Goal: Information Seeking & Learning: Learn about a topic

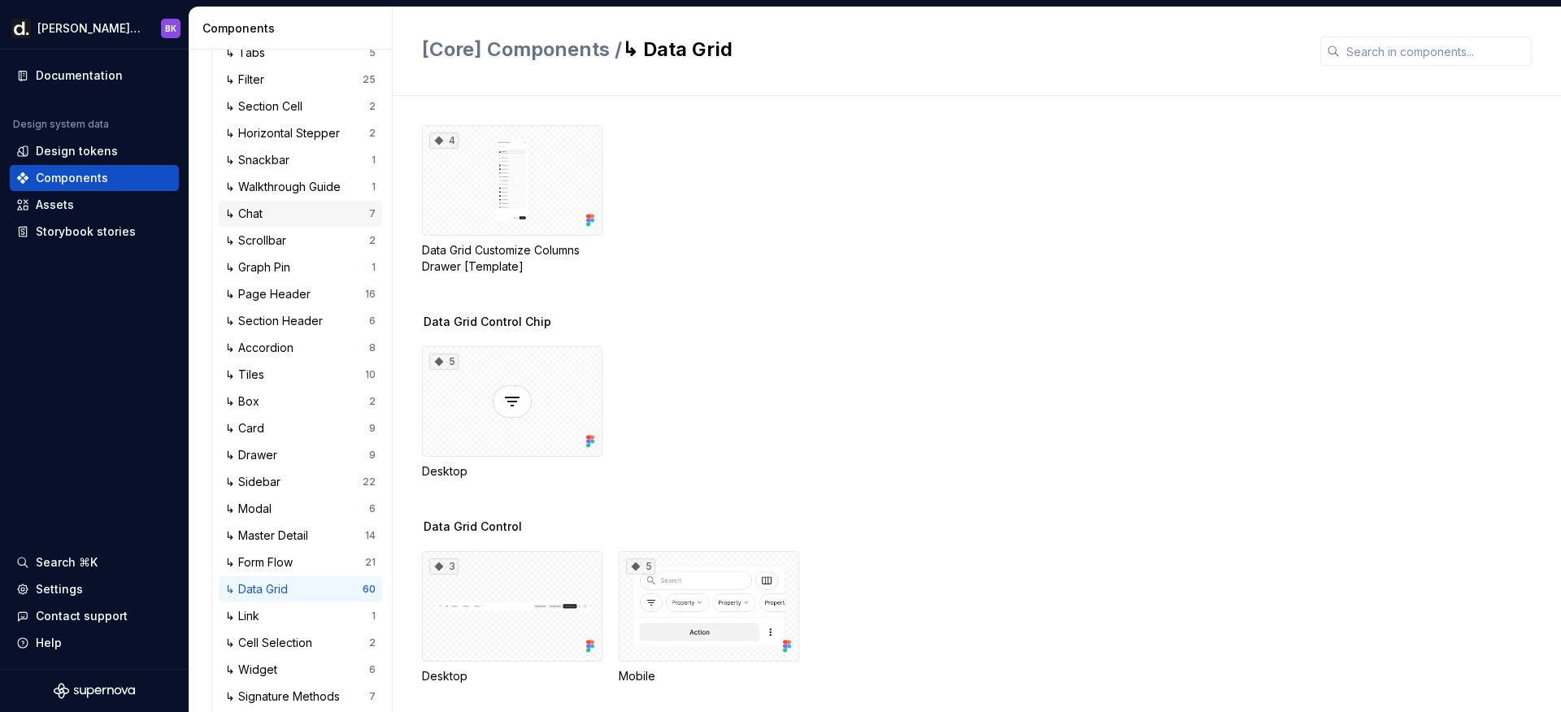
click at [267, 208] on div "↳ Chat" at bounding box center [247, 214] width 44 height 16
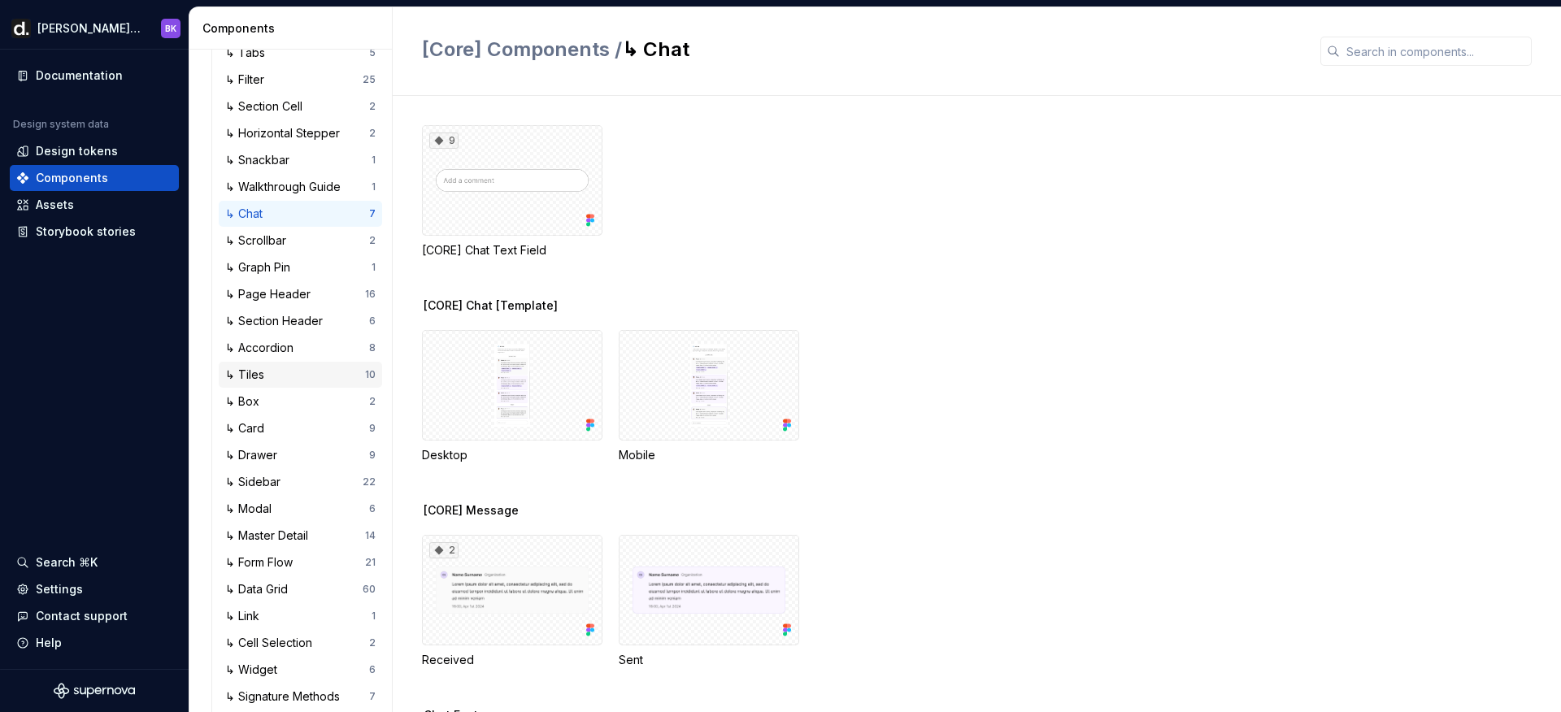
click at [269, 372] on div "↳ Tiles" at bounding box center [248, 375] width 46 height 16
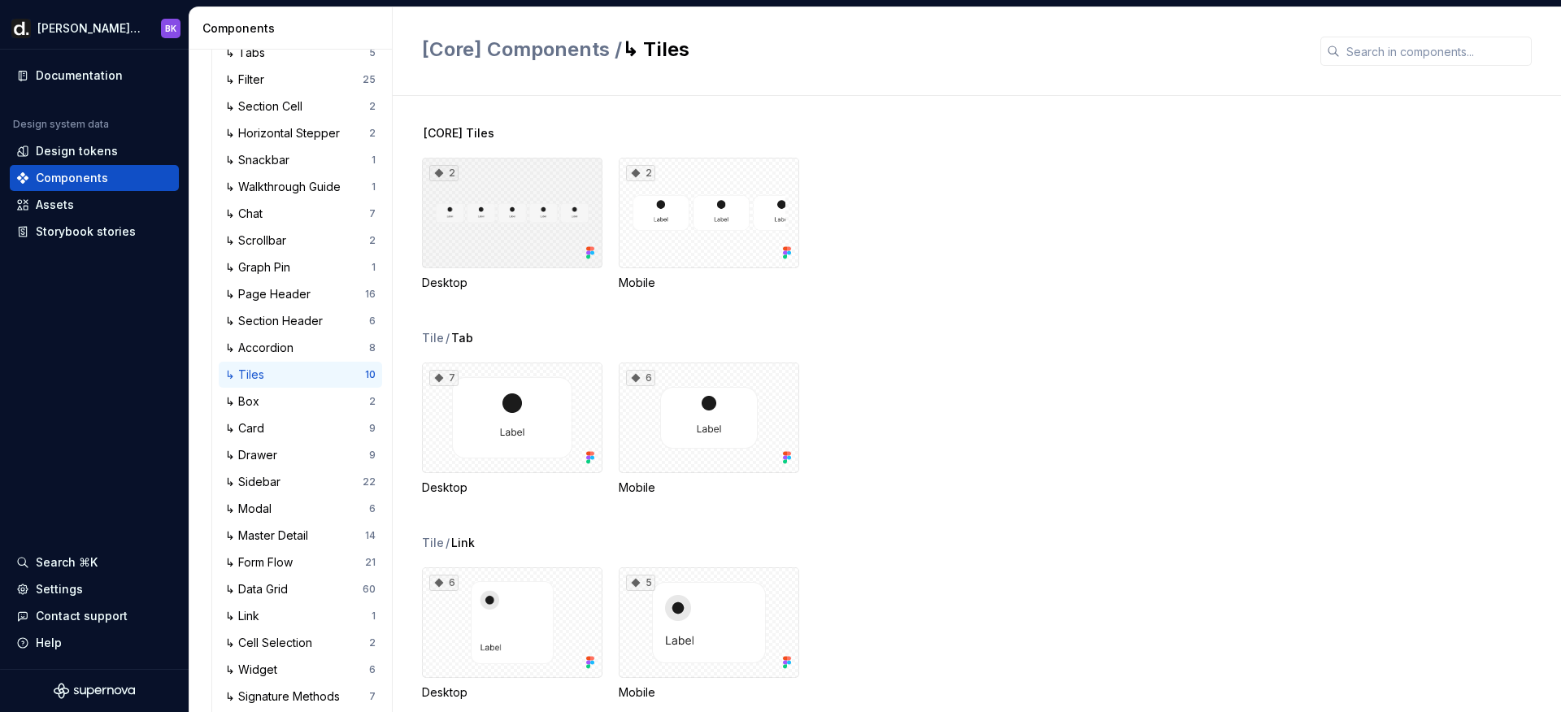
click at [558, 216] on div "2" at bounding box center [512, 213] width 180 height 111
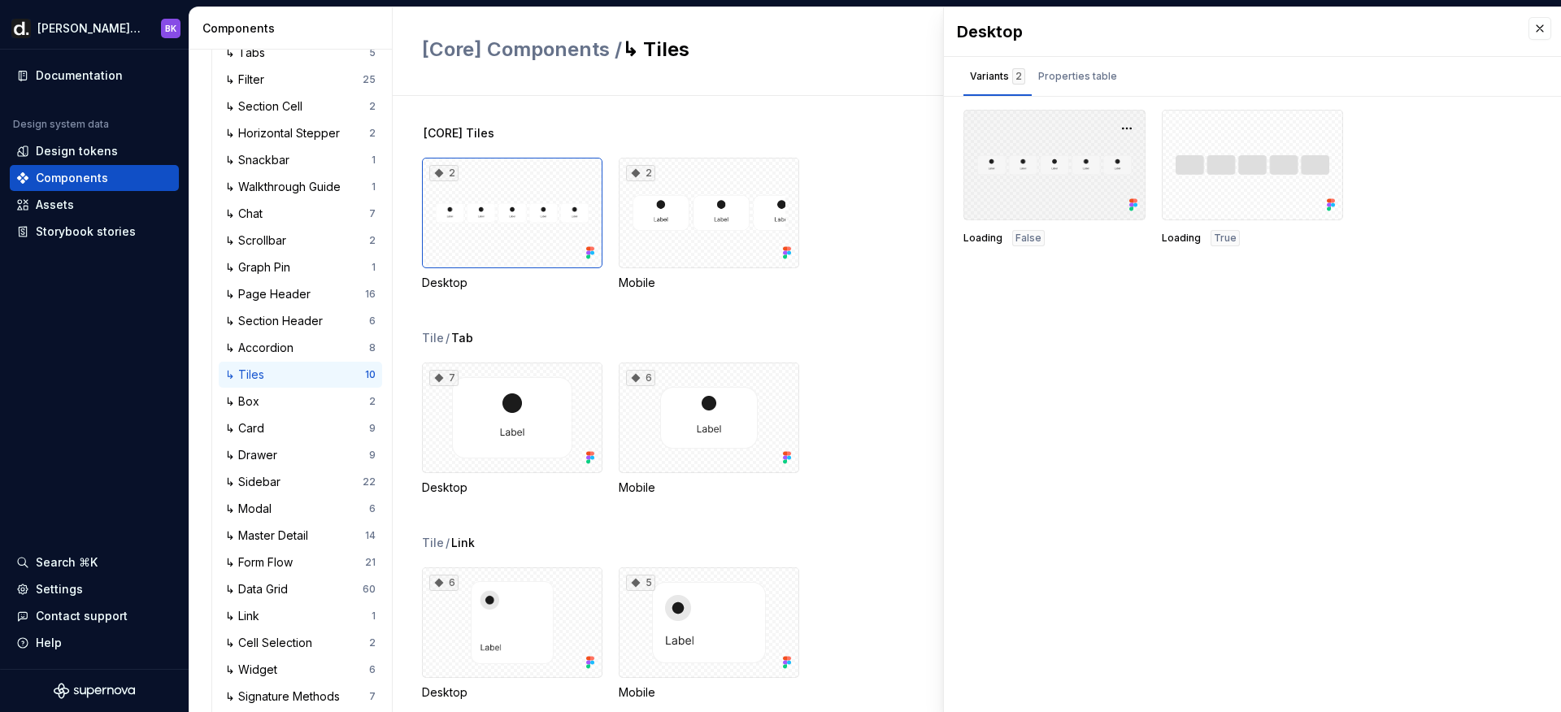
click at [1065, 164] on div at bounding box center [1054, 165] width 182 height 111
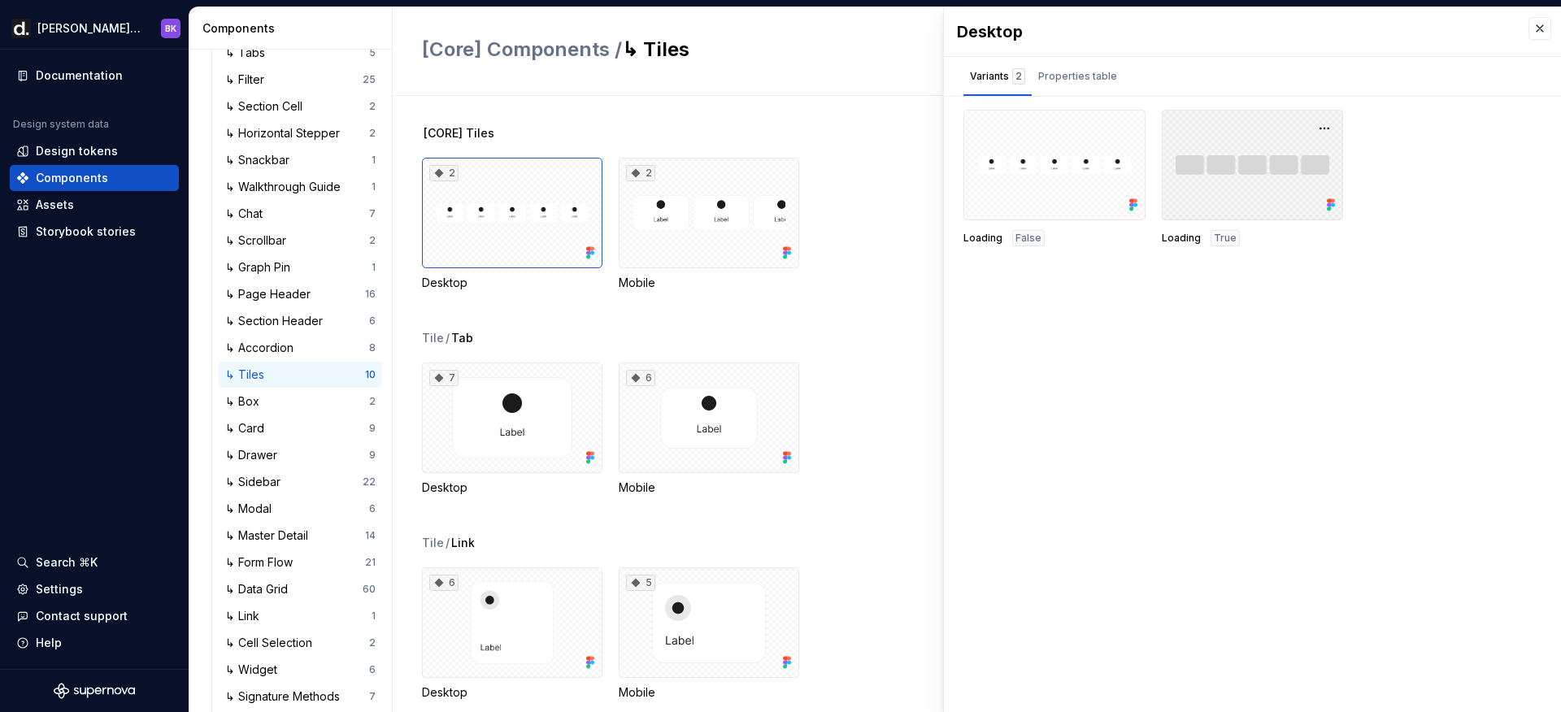
click at [1243, 169] on div at bounding box center [1253, 165] width 182 height 111
click at [1067, 76] on div "Properties table" at bounding box center [1077, 76] width 79 height 16
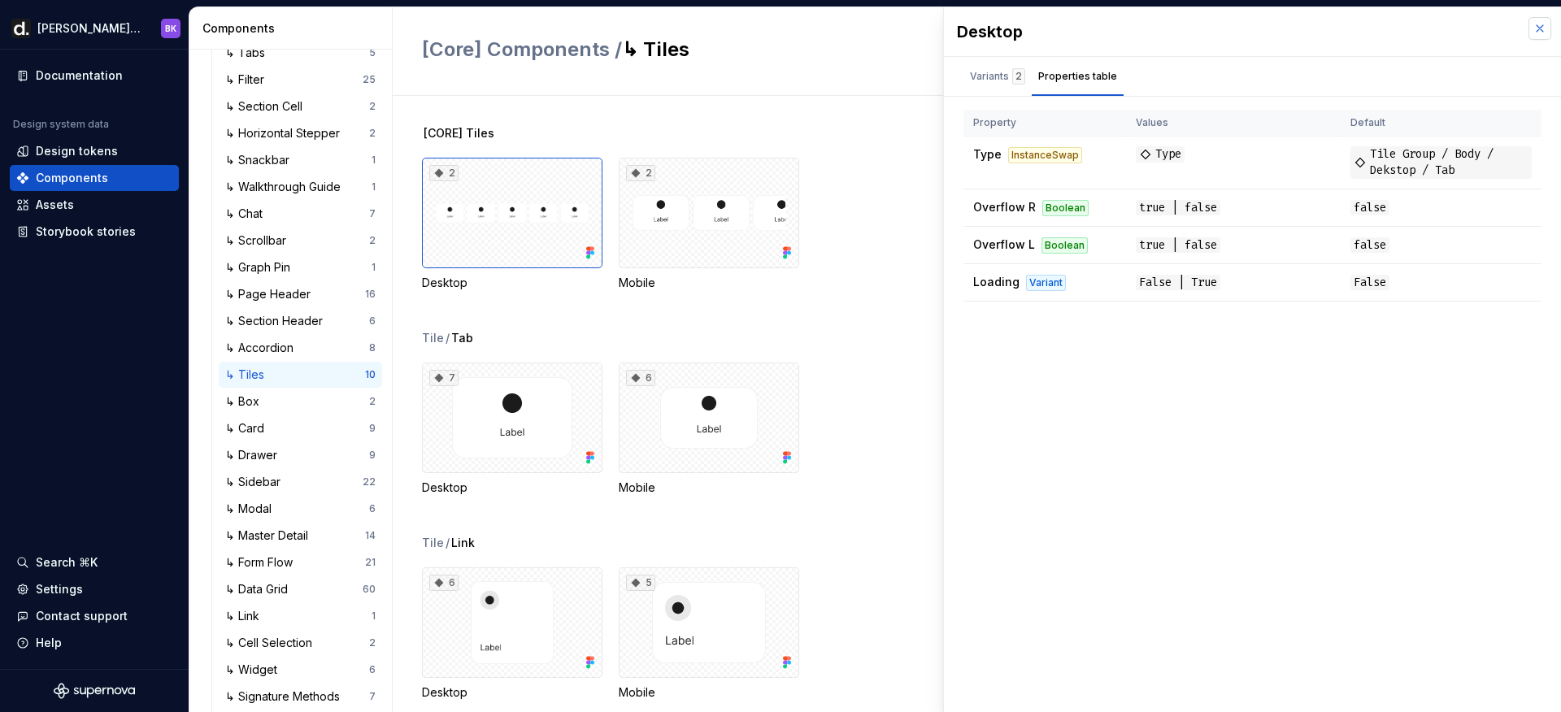
click at [1542, 24] on button "button" at bounding box center [1539, 28] width 23 height 23
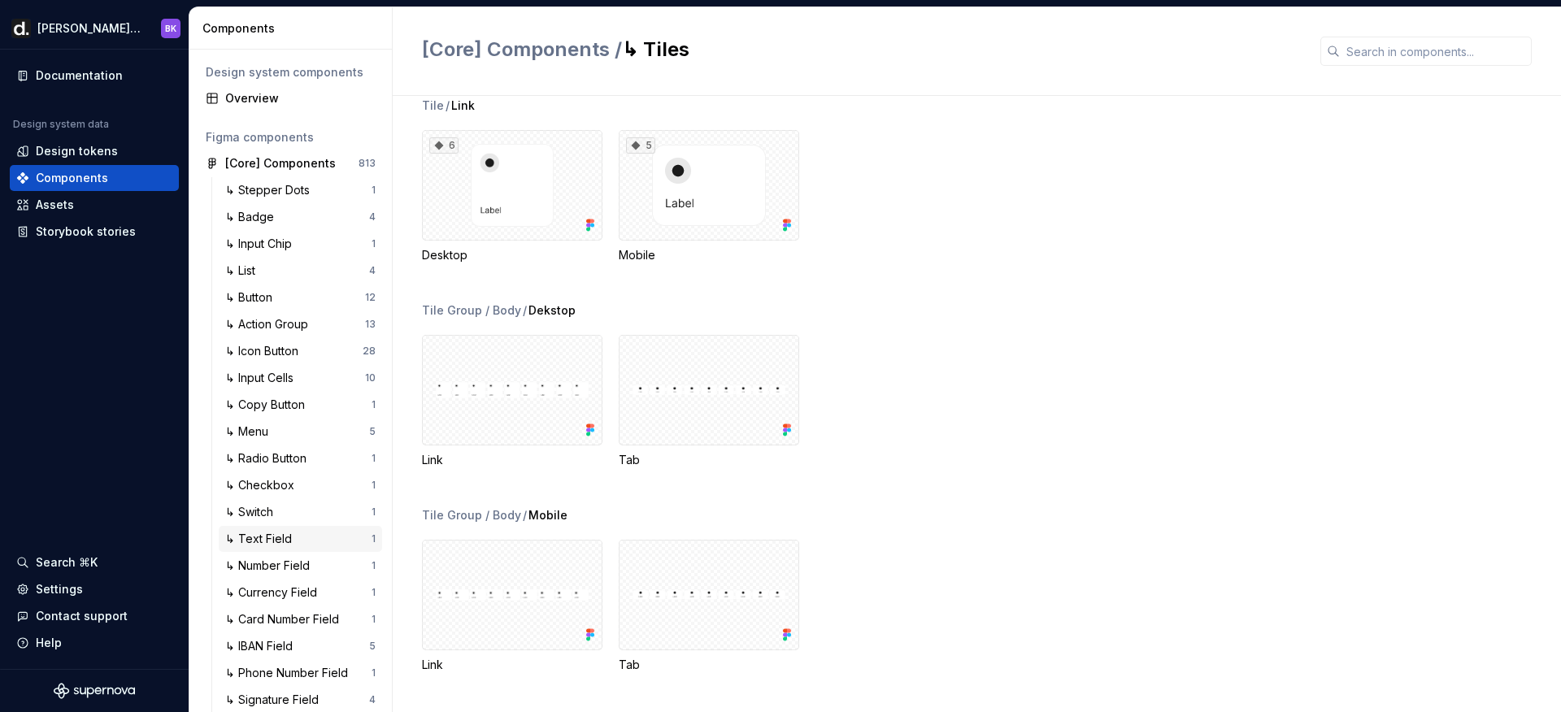
click at [289, 543] on div "↳ Text Field" at bounding box center [261, 539] width 73 height 16
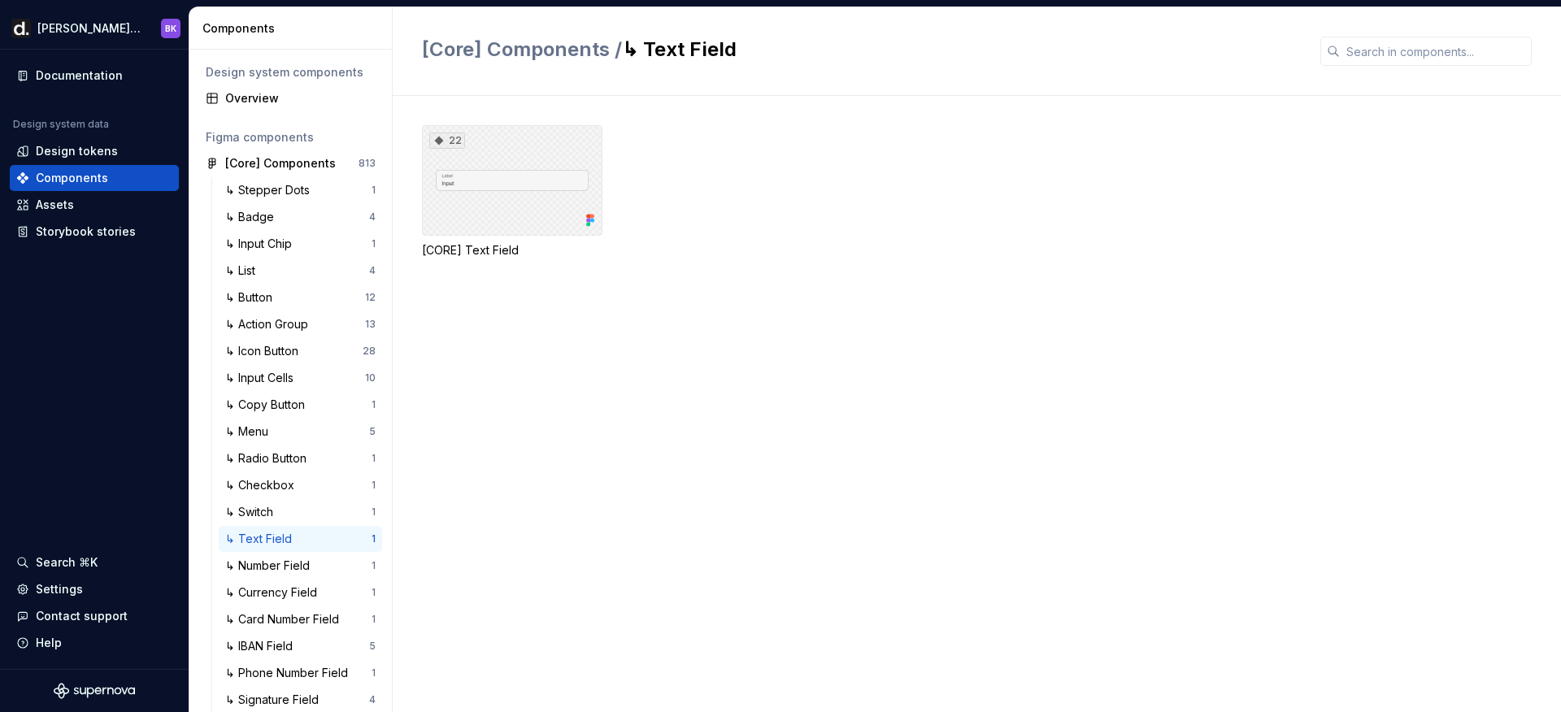
click at [530, 204] on div "22" at bounding box center [512, 180] width 180 height 111
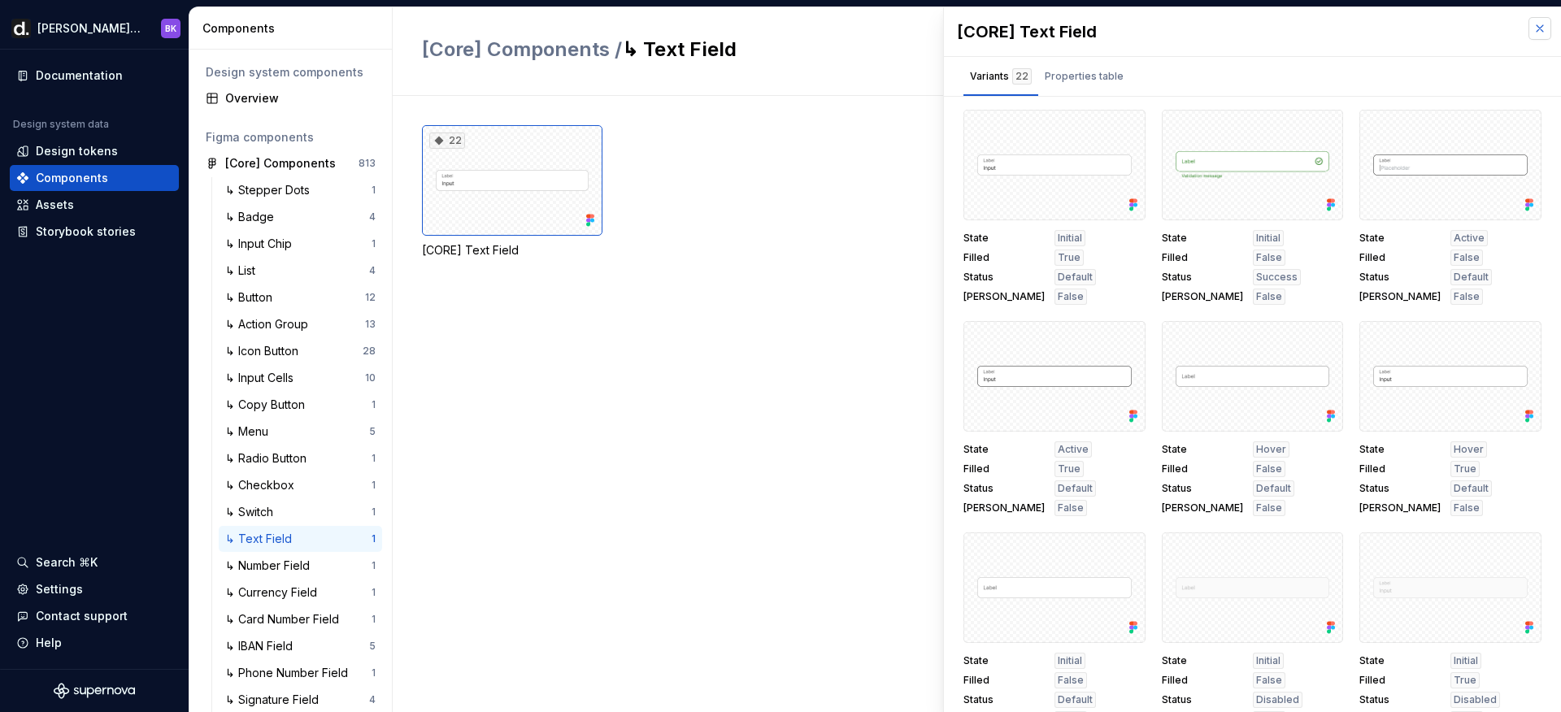
click at [1529, 24] on button "button" at bounding box center [1539, 28] width 23 height 23
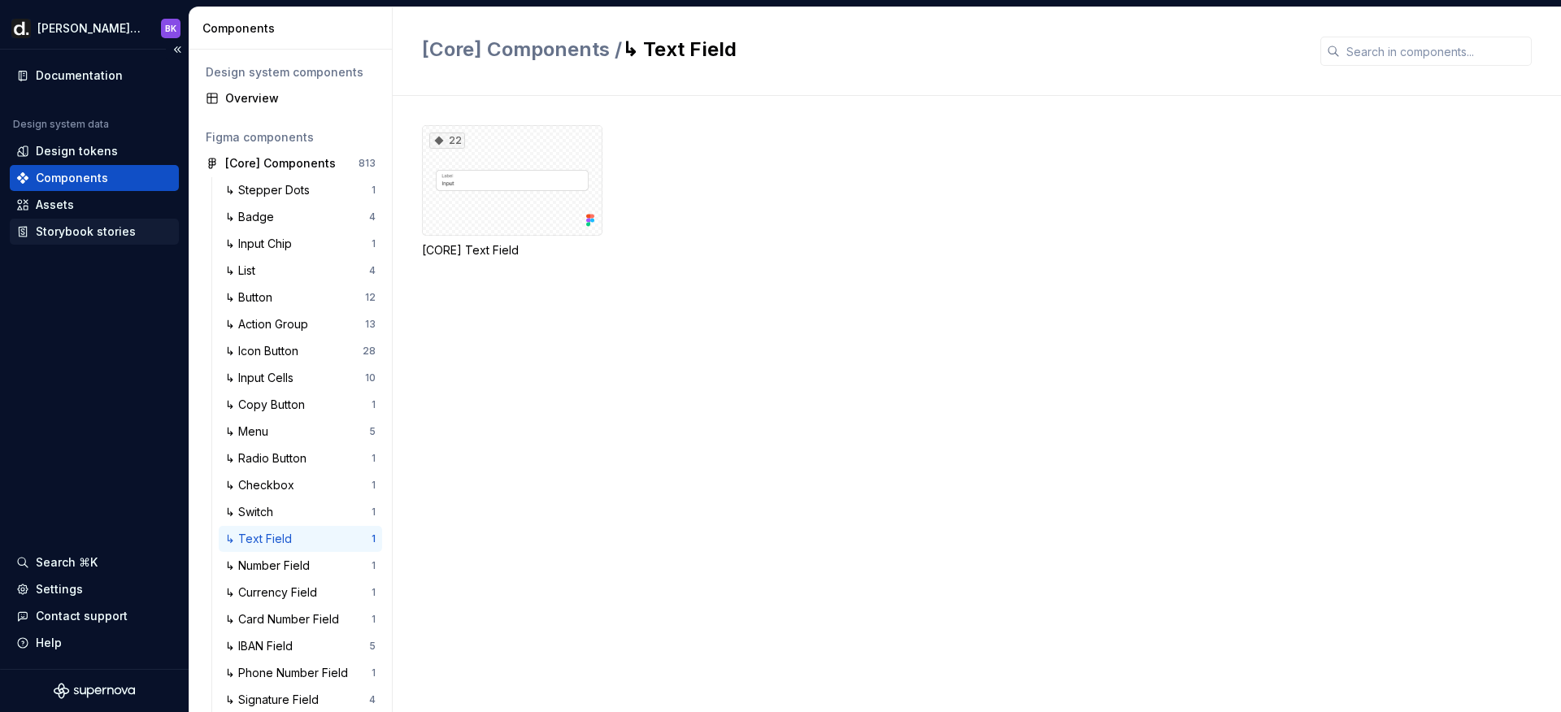
click at [55, 229] on div "Storybook stories" at bounding box center [86, 232] width 100 height 16
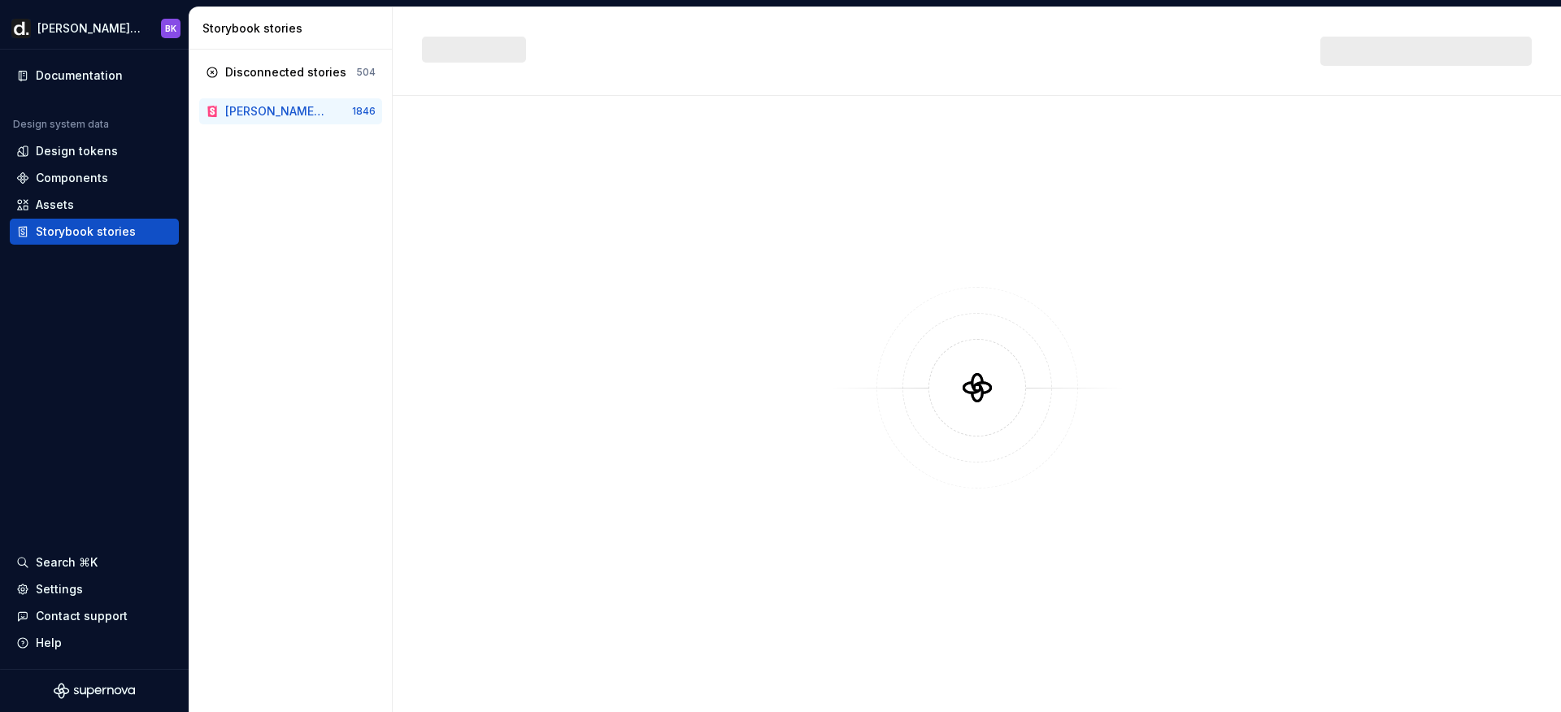
click at [280, 110] on div "Deel UI Storybook" at bounding box center [276, 111] width 102 height 16
